Goal: Task Accomplishment & Management: Manage account settings

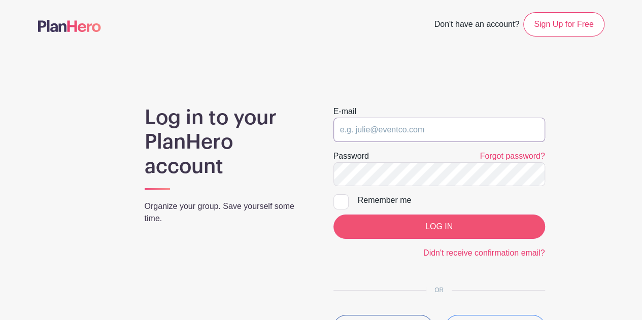
type input "[PERSON_NAME][EMAIL_ADDRESS][DOMAIN_NAME]"
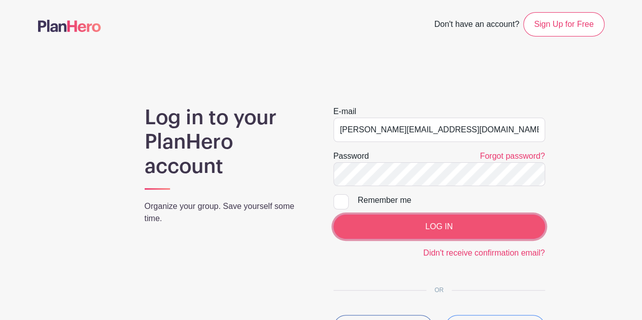
click at [433, 223] on input "LOG IN" at bounding box center [439, 227] width 212 height 24
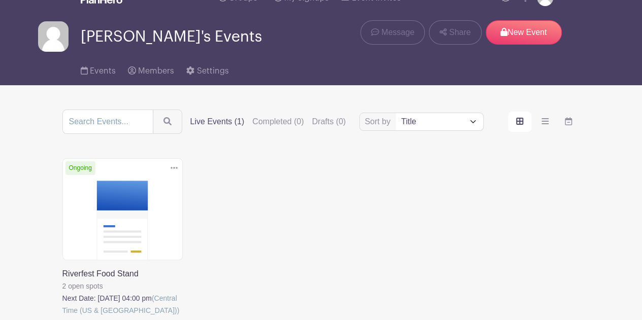
scroll to position [23, 0]
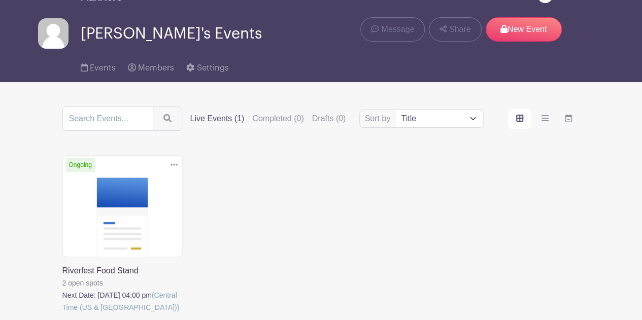
click at [62, 313] on link at bounding box center [62, 313] width 0 height 0
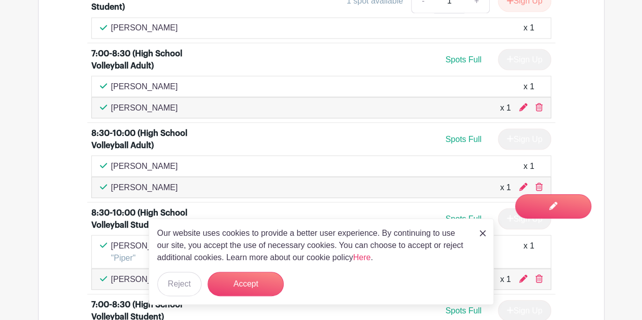
scroll to position [924, 0]
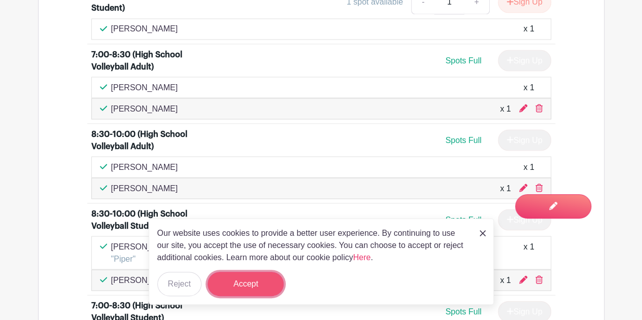
click at [238, 283] on button "Accept" at bounding box center [245, 284] width 76 height 24
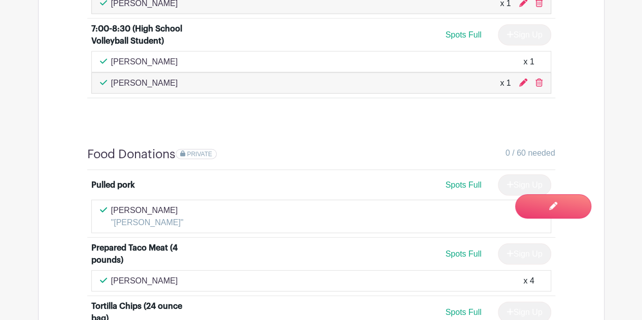
scroll to position [1206, 0]
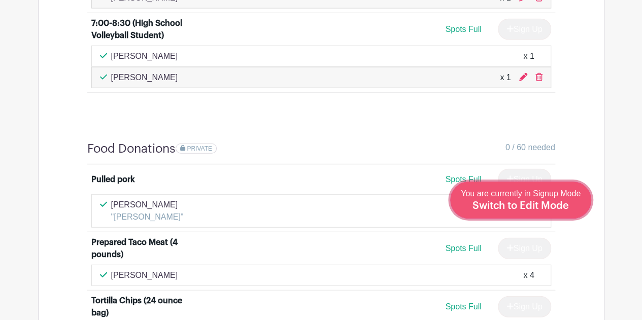
click at [540, 209] on span "Switch to Edit Mode" at bounding box center [520, 206] width 96 height 10
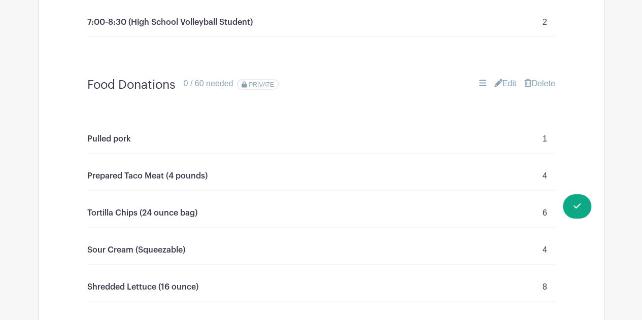
scroll to position [976, 0]
click at [348, 176] on div "Prepared Taco Meat (4 pounds) 4" at bounding box center [321, 176] width 468 height 29
click at [179, 174] on p "Prepared Taco Meat (4 pounds)" at bounding box center [147, 176] width 120 height 12
click at [501, 81] on link "Edit" at bounding box center [505, 84] width 22 height 12
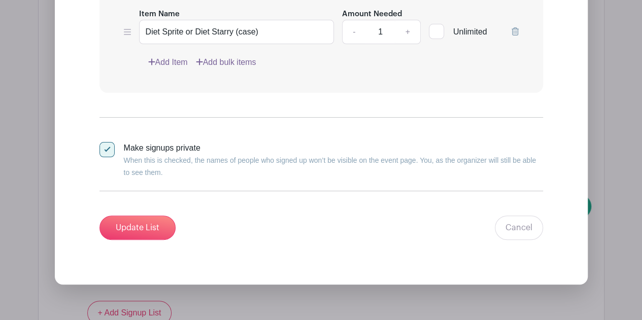
scroll to position [1995, 0]
click at [161, 216] on input "Update List" at bounding box center [137, 228] width 76 height 24
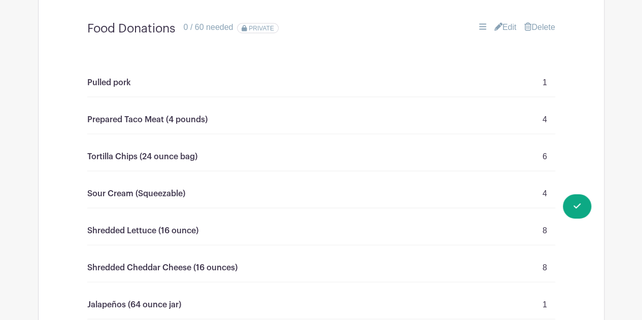
scroll to position [1031, 0]
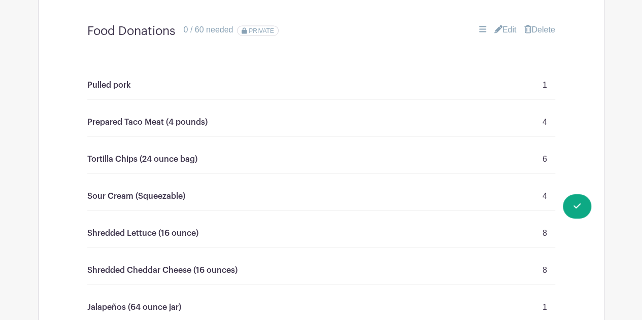
click at [503, 24] on link "Edit" at bounding box center [505, 30] width 22 height 12
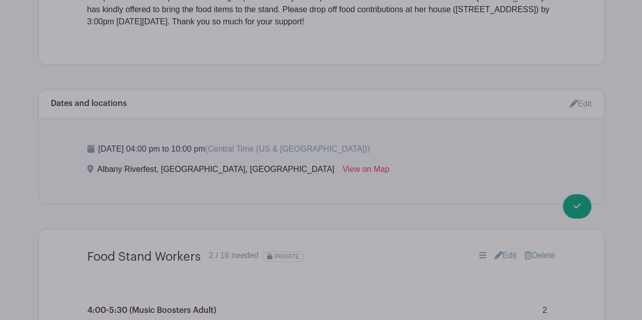
scroll to position [423, 0]
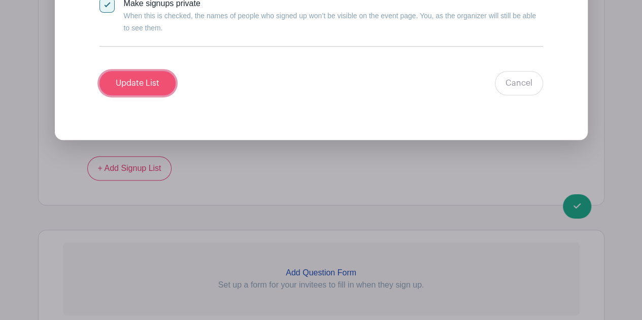
click at [145, 83] on input "Update List" at bounding box center [137, 83] width 76 height 24
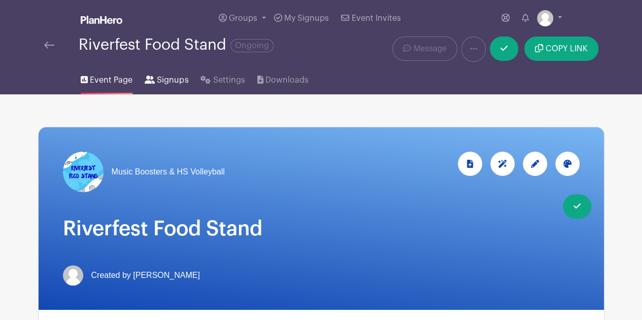
click at [169, 82] on span "Signups" at bounding box center [172, 80] width 31 height 12
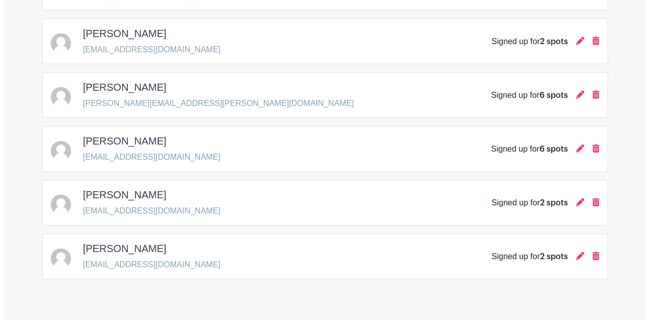
scroll to position [1071, 0]
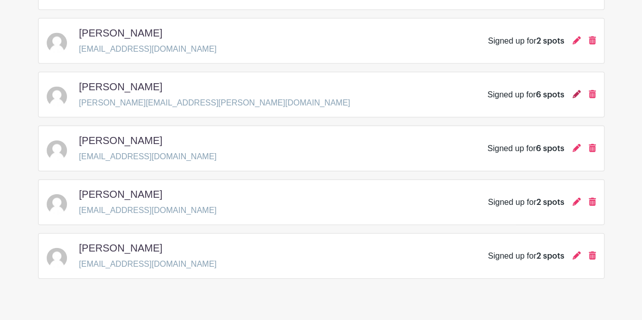
click at [572, 90] on icon at bounding box center [576, 94] width 8 height 8
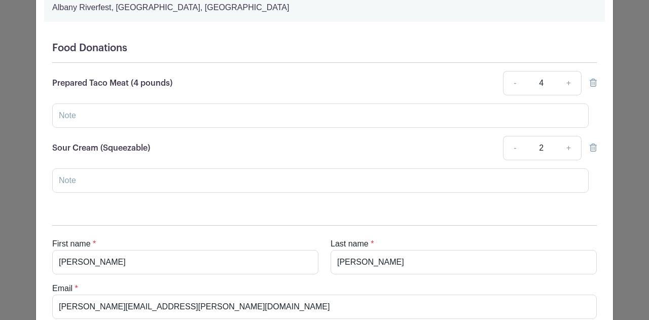
scroll to position [103, 0]
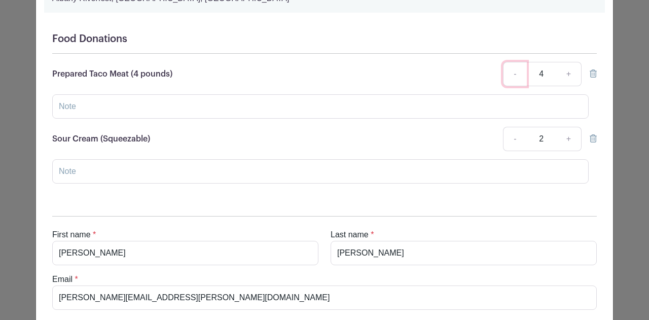
click at [507, 76] on link "-" at bounding box center [514, 74] width 23 height 24
type input "2"
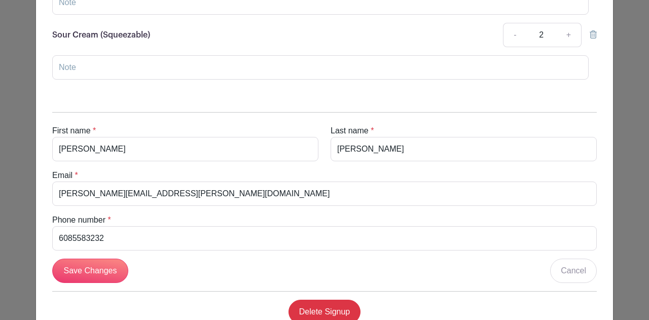
scroll to position [239, 0]
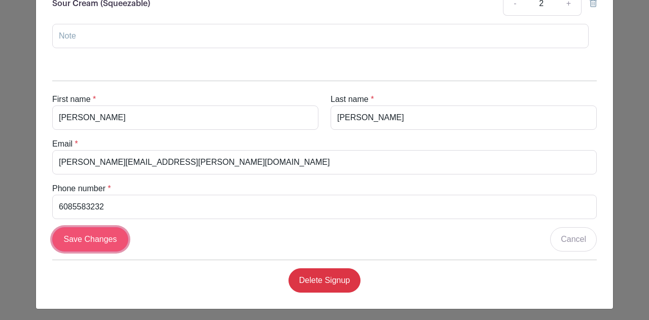
click at [100, 235] on input "Save Changes" at bounding box center [90, 239] width 76 height 24
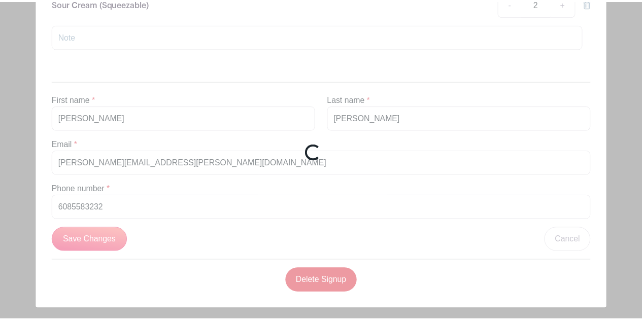
scroll to position [116, 0]
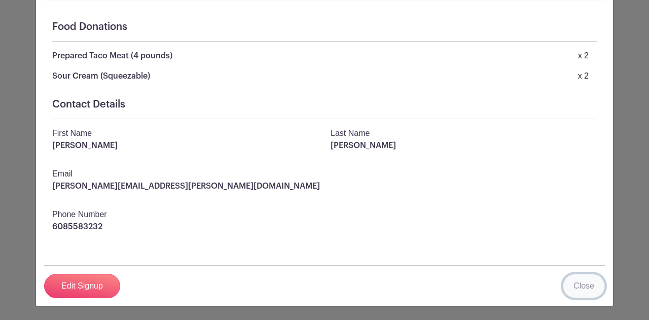
click at [590, 285] on link "Close" at bounding box center [584, 286] width 42 height 24
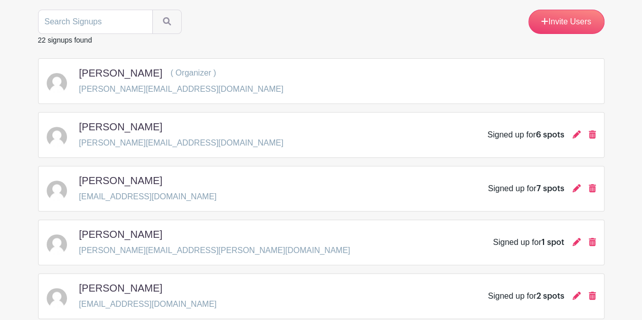
scroll to position [0, 0]
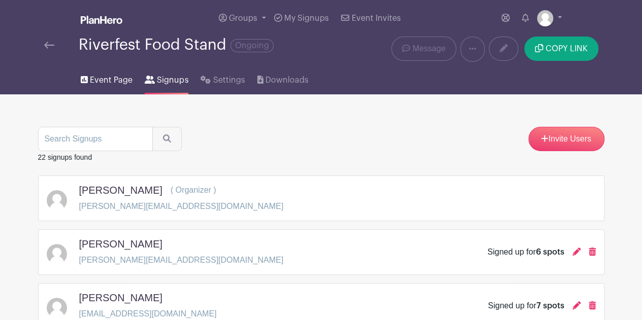
click at [112, 75] on span "Event Page" at bounding box center [111, 80] width 43 height 12
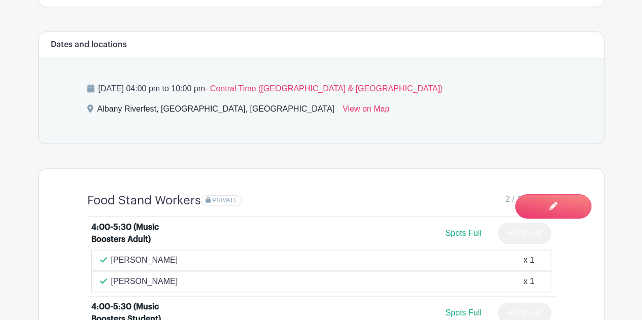
scroll to position [470, 0]
